Goal: Transaction & Acquisition: Purchase product/service

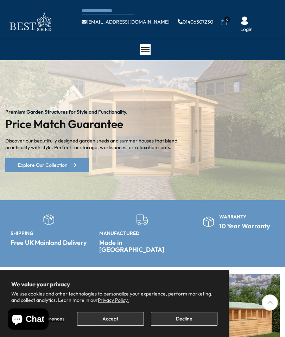
click at [130, 318] on button "Accept" at bounding box center [110, 319] width 67 height 14
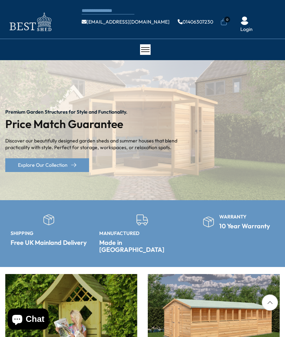
click at [148, 51] on div at bounding box center [145, 49] width 11 height 11
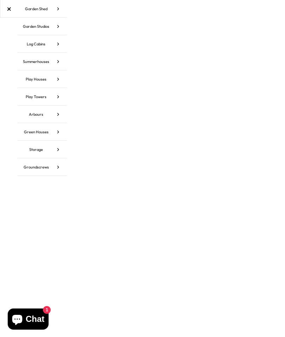
click at [63, 11] on icon at bounding box center [58, 9] width 18 height 18
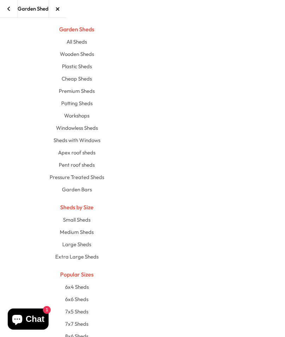
click at [89, 153] on link "Apex roof sheds" at bounding box center [77, 152] width 350 height 12
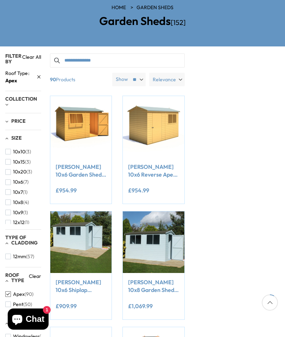
scroll to position [70, 0]
click at [26, 190] on span "(1)" at bounding box center [25, 193] width 5 height 6
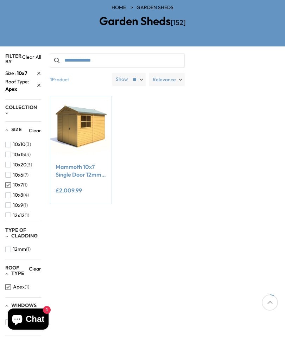
click at [28, 170] on button "10x6 (7)" at bounding box center [16, 175] width 23 height 10
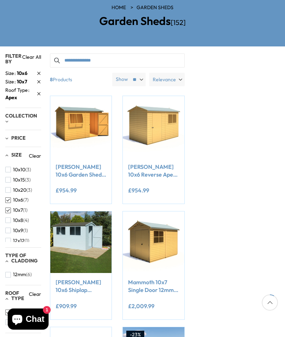
click at [181, 79] on label "Relevance" at bounding box center [167, 79] width 36 height 13
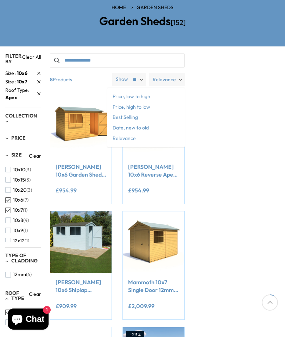
click at [149, 94] on span "Price, low to high" at bounding box center [145, 97] width 77 height 11
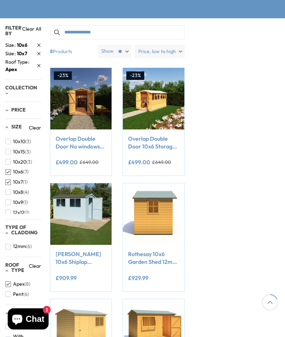
scroll to position [101, 0]
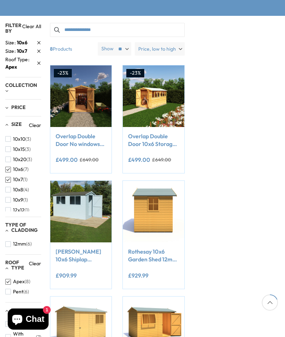
click at [165, 140] on link "Overlap Double Door 10x6 Storage Shed" at bounding box center [153, 140] width 51 height 16
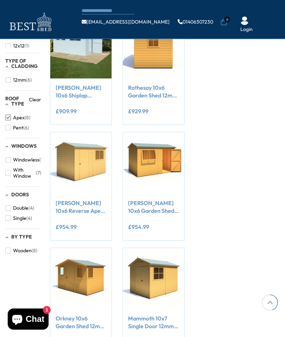
scroll to position [226, 0]
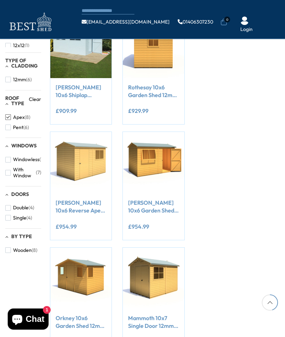
click at [91, 175] on button "Add to Cart" at bounding box center [80, 180] width 47 height 14
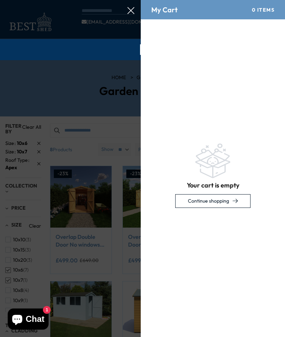
scroll to position [0, 0]
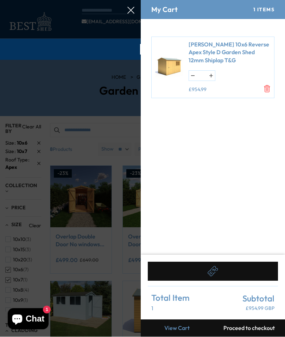
click at [270, 88] on icon "Remove Lewis 10x6 Reverse Apex Style D Garden Shed 12mm Shiplap T&G" at bounding box center [267, 89] width 7 height 7
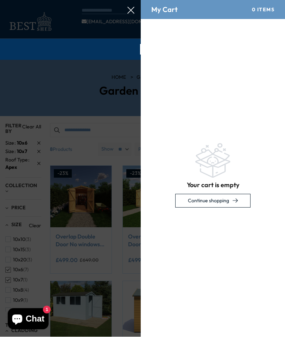
click at [134, 8] on icon at bounding box center [130, 10] width 7 height 7
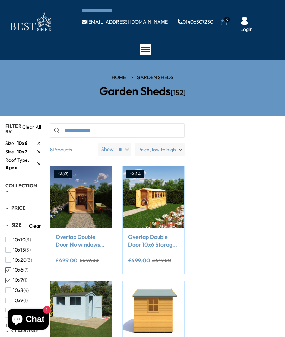
scroll to position [96, 0]
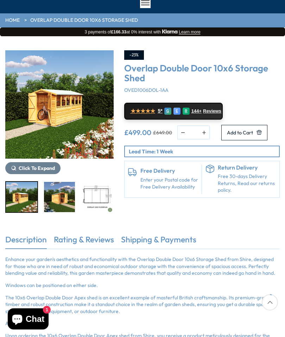
scroll to position [31, 0]
